Goal: Information Seeking & Learning: Stay updated

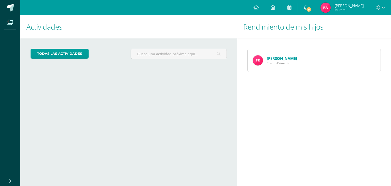
click at [307, 13] on link "9" at bounding box center [305, 7] width 16 height 15
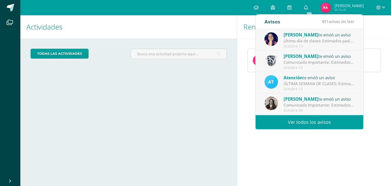
click at [347, 47] on div "Octubre 13" at bounding box center [318, 46] width 71 height 4
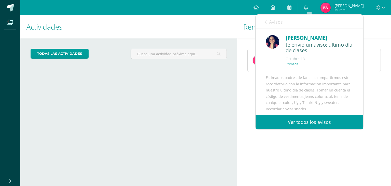
click at [263, 24] on div "Avisos 450 avisos sin leer Avisos" at bounding box center [309, 21] width 108 height 14
click at [265, 20] on icon at bounding box center [265, 22] width 2 height 4
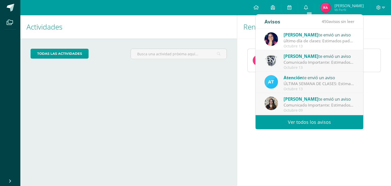
click at [273, 58] on img at bounding box center [270, 60] width 13 height 13
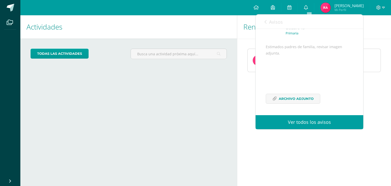
scroll to position [43, 0]
click at [316, 94] on link "Archivo Adjunto" at bounding box center [292, 99] width 54 height 10
click at [267, 21] on link "Avisos" at bounding box center [273, 21] width 18 height 14
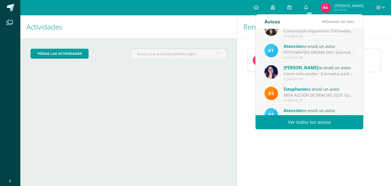
scroll to position [84, 0]
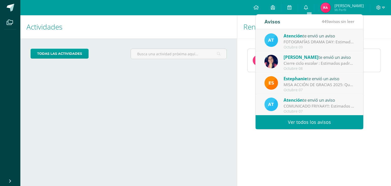
click at [291, 35] on span "Atención" at bounding box center [292, 36] width 19 height 6
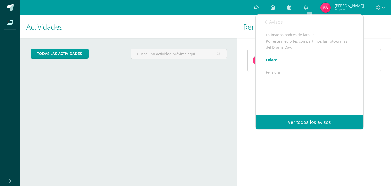
click at [273, 62] on link "Enlace" at bounding box center [271, 59] width 12 height 5
click at [267, 22] on link "Avisos" at bounding box center [273, 21] width 18 height 14
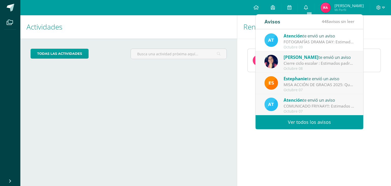
click at [331, 59] on div "Alejandra te envió un aviso" at bounding box center [318, 57] width 71 height 7
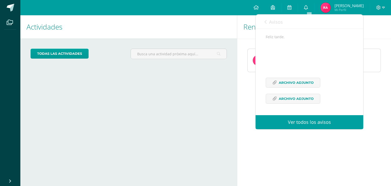
scroll to position [78, 0]
click at [311, 87] on link "Archivo Adjunto" at bounding box center [292, 83] width 54 height 10
click at [266, 23] on link "Avisos" at bounding box center [273, 21] width 18 height 14
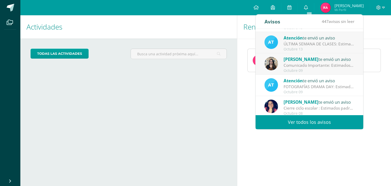
scroll to position [21, 0]
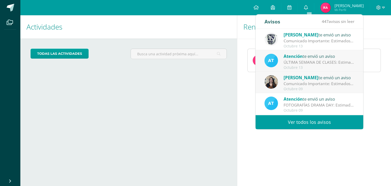
click at [309, 66] on div "Octubre 13" at bounding box center [318, 67] width 71 height 4
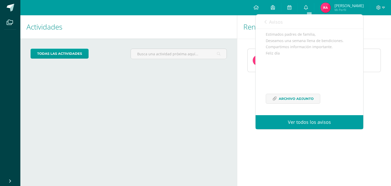
scroll to position [55, 0]
click at [298, 97] on span "Archivo Adjunto" at bounding box center [295, 98] width 35 height 9
click at [266, 23] on icon at bounding box center [265, 22] width 2 height 4
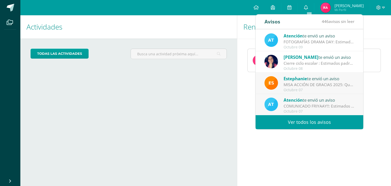
scroll to position [84, 0]
click at [330, 128] on link "Ver todos los avisos" at bounding box center [309, 122] width 108 height 14
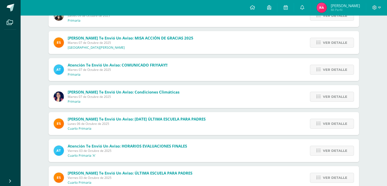
scroll to position [90, 0]
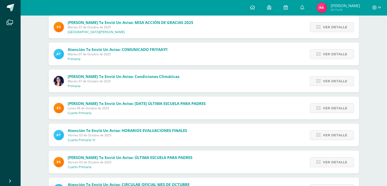
click at [251, 133] on div "Atención te envió un aviso: HORARIOS EVALUACIONES FINALES [DATE] Cuarto Primari…" at bounding box center [204, 134] width 310 height 23
click at [338, 133] on span "Ver detalle" at bounding box center [335, 134] width 24 height 9
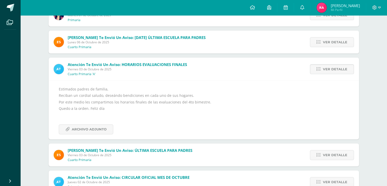
scroll to position [157, 0]
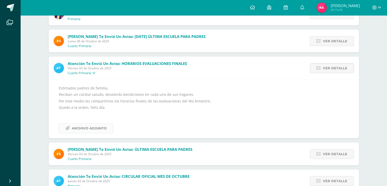
click at [107, 129] on link "Archivo Adjunto" at bounding box center [86, 128] width 54 height 10
